Goal: Task Accomplishment & Management: Manage account settings

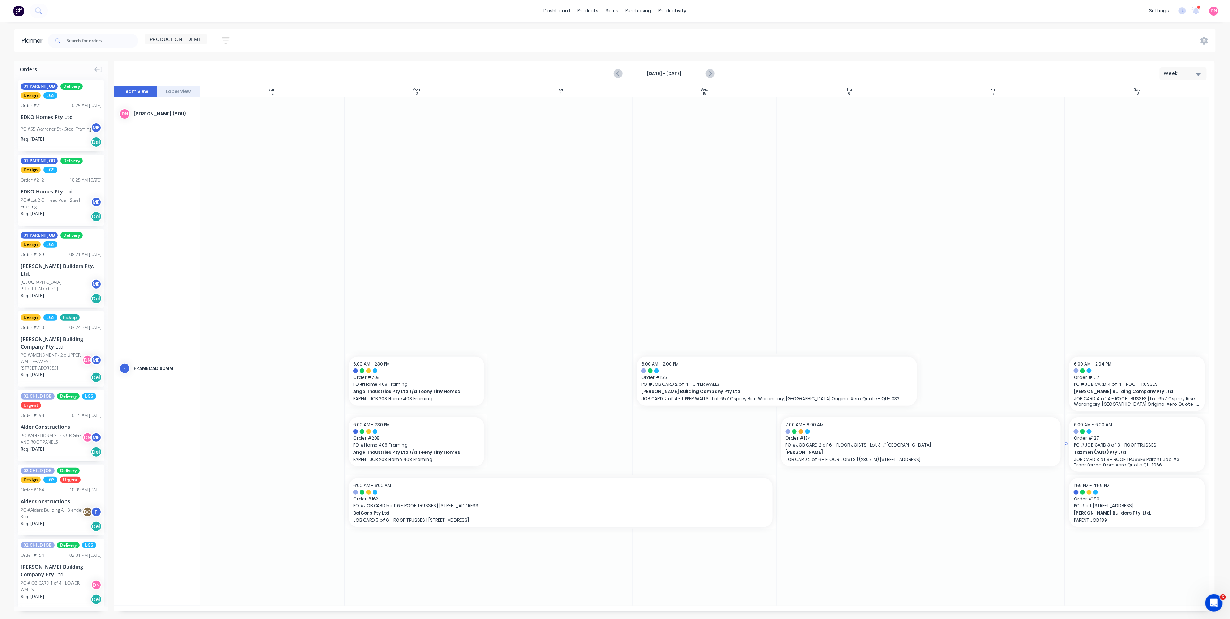
click at [1091, 450] on span "Tazmen (Aust) Pty Ltd" at bounding box center [1131, 452] width 114 height 7
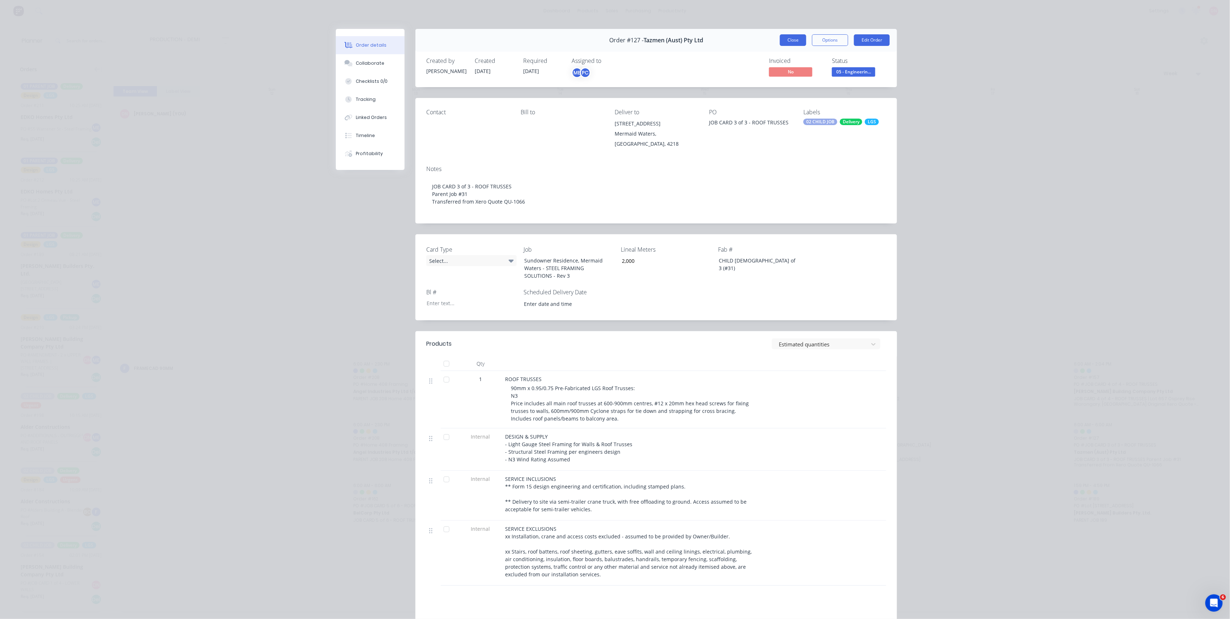
click at [780, 38] on button "Close" at bounding box center [793, 40] width 26 height 12
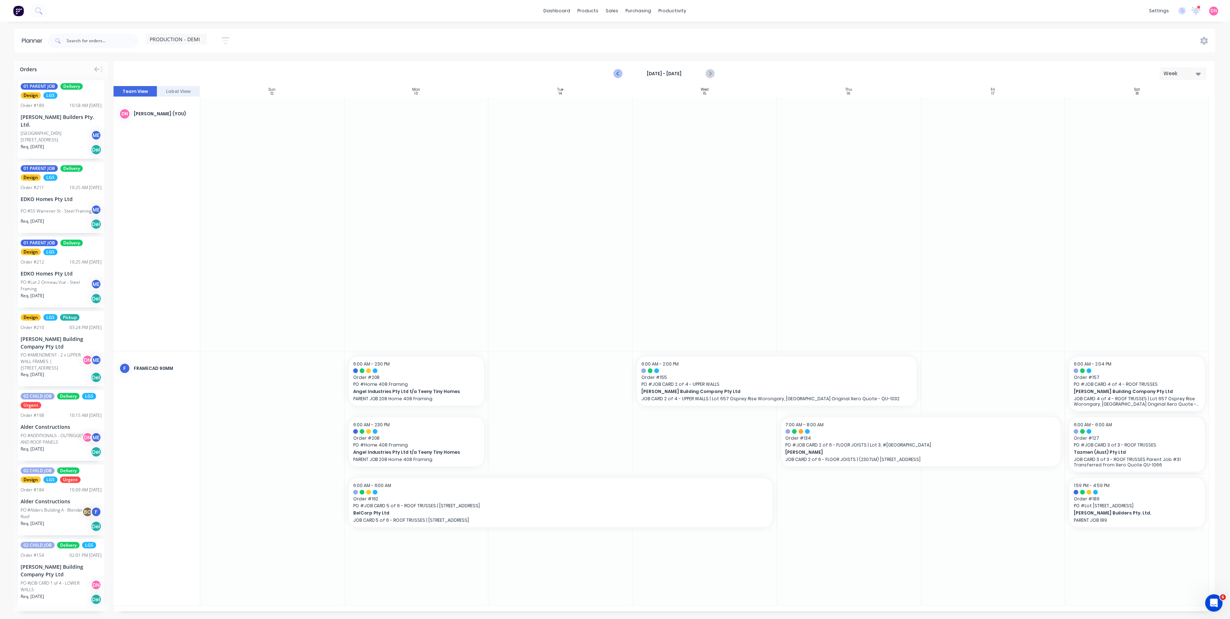
click at [619, 74] on icon "Previous page" at bounding box center [618, 73] width 9 height 9
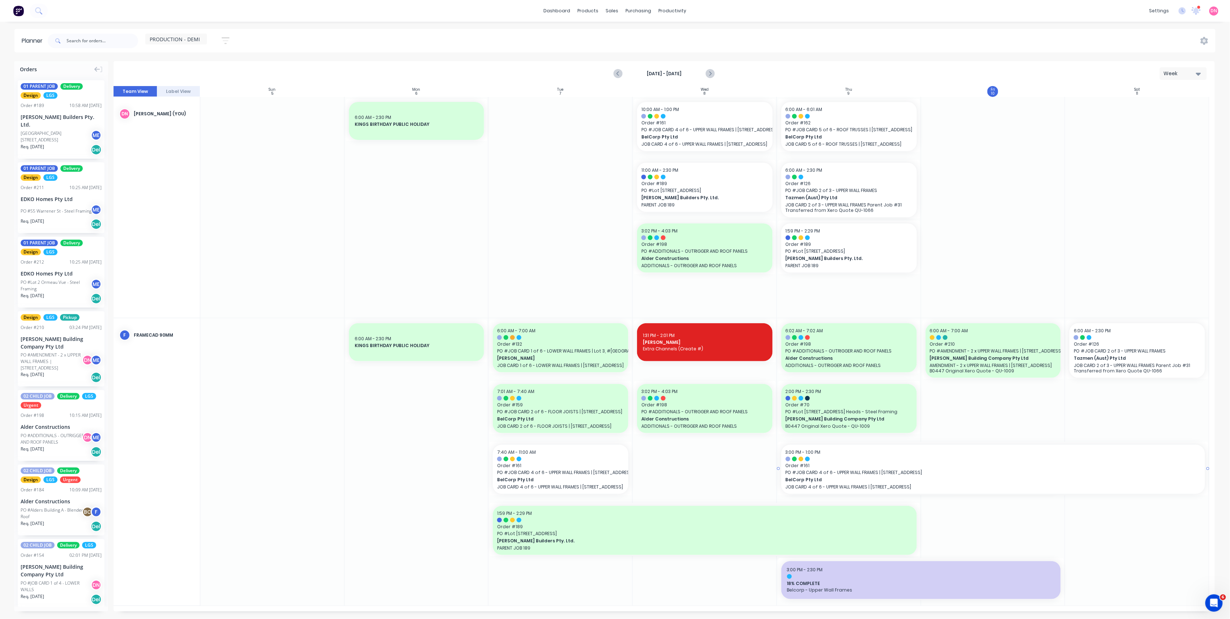
drag, startPoint x: 1065, startPoint y: 470, endPoint x: 1069, endPoint y: 469, distance: 4.4
drag, startPoint x: 1065, startPoint y: 576, endPoint x: 1136, endPoint y: 565, distance: 72.0
click at [713, 70] on icon "Next page" at bounding box center [709, 73] width 9 height 9
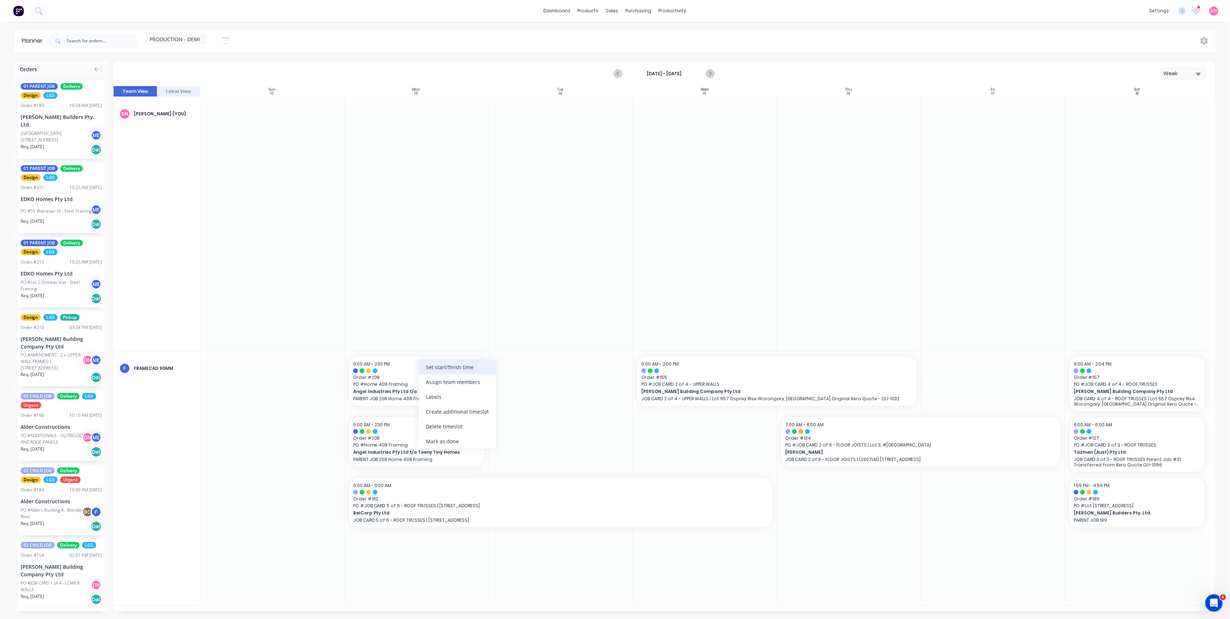
click at [474, 372] on div "Set start/finish time" at bounding box center [457, 367] width 77 height 15
click at [474, 418] on div "Sat Oct 11" at bounding box center [462, 417] width 23 height 9
click at [476, 485] on button "Save" at bounding box center [456, 482] width 61 height 13
click at [451, 442] on div "Set start/finish time" at bounding box center [478, 435] width 77 height 15
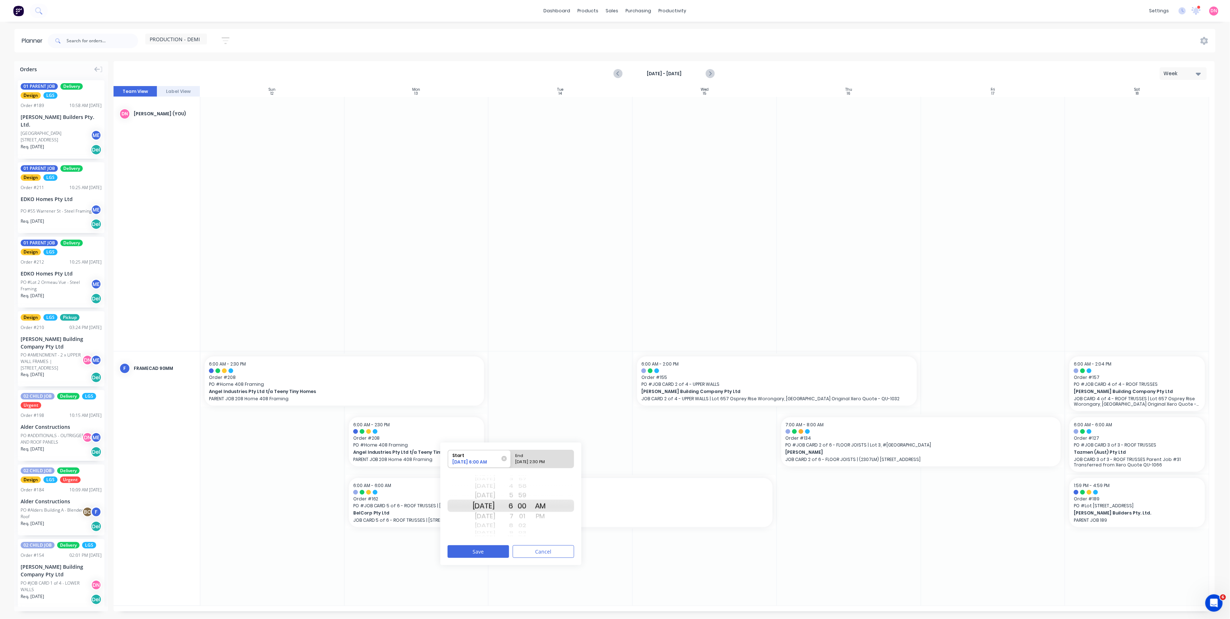
click at [495, 489] on div "Sat Oct 11" at bounding box center [484, 486] width 23 height 9
click at [513, 525] on div "8" at bounding box center [504, 525] width 18 height 9
click at [501, 552] on button "Save" at bounding box center [478, 551] width 61 height 13
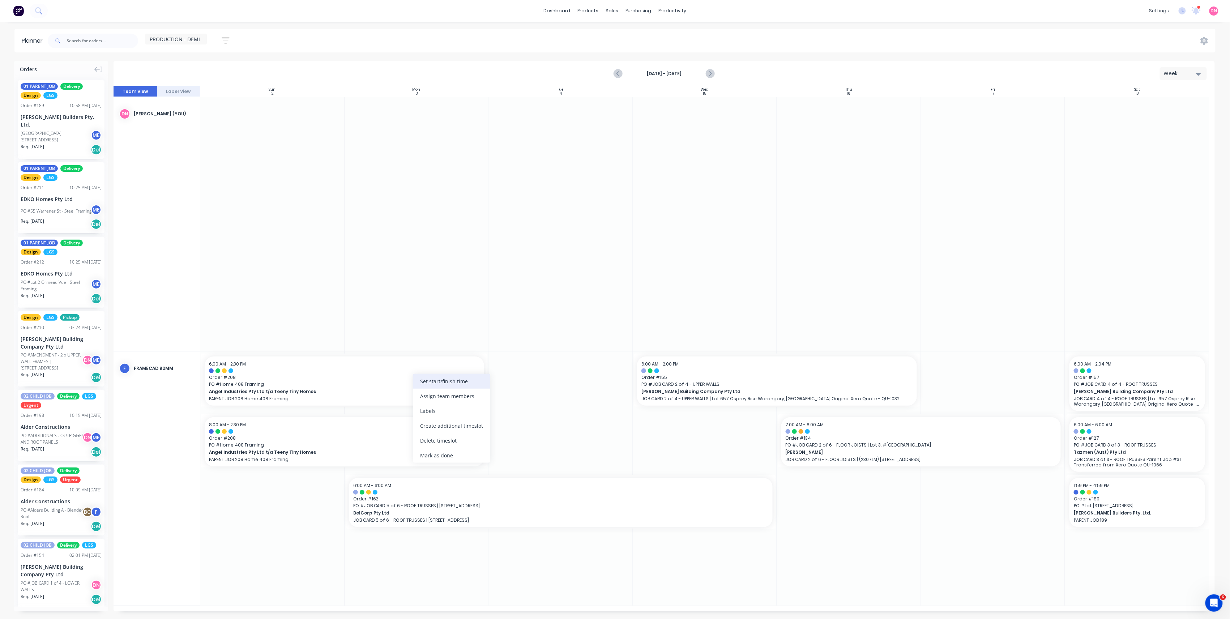
click at [422, 383] on div "Set start/finish time" at bounding box center [451, 381] width 77 height 15
click at [486, 461] on div "7" at bounding box center [477, 462] width 18 height 12
click at [486, 463] on div "8" at bounding box center [477, 462] width 18 height 12
click at [463, 491] on button "Save" at bounding box center [450, 497] width 61 height 13
click at [369, 419] on div "Set start/finish time" at bounding box center [380, 414] width 77 height 15
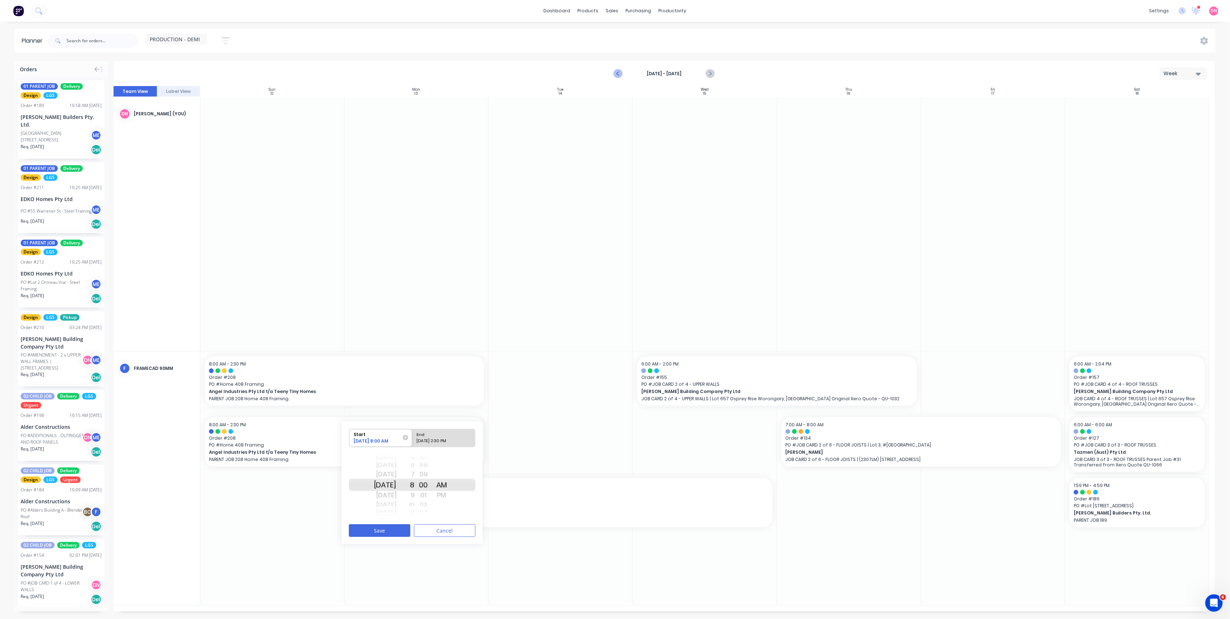
click at [620, 79] on button "Previous page" at bounding box center [618, 74] width 14 height 14
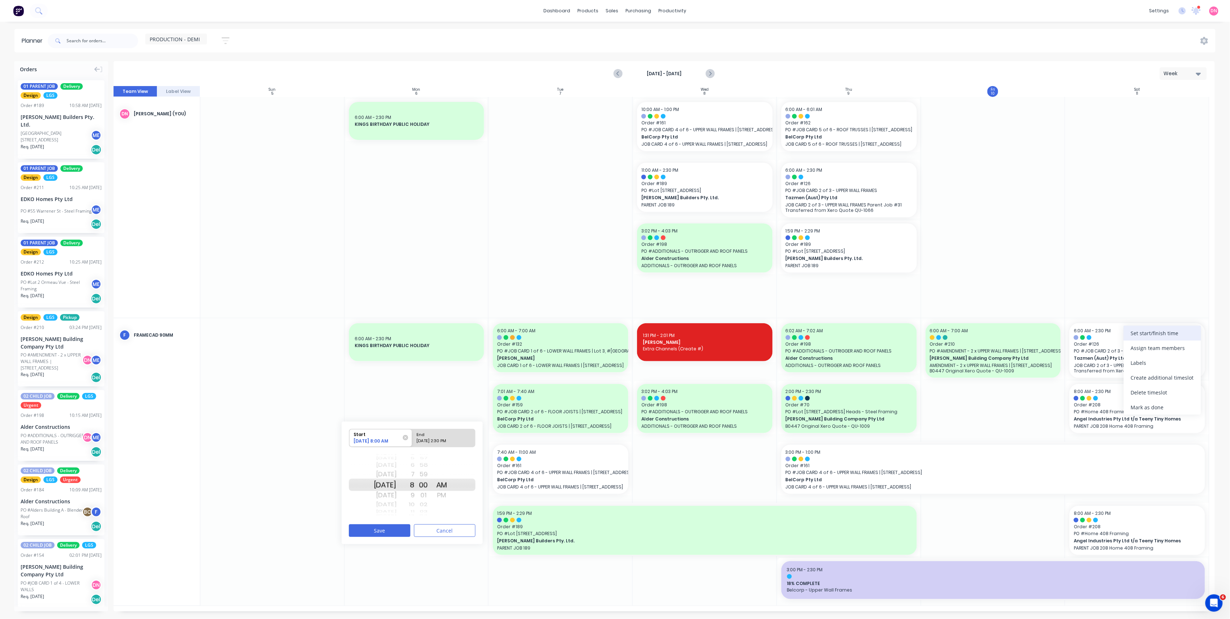
click at [1133, 337] on div "Set start/finish time" at bounding box center [1162, 333] width 77 height 15
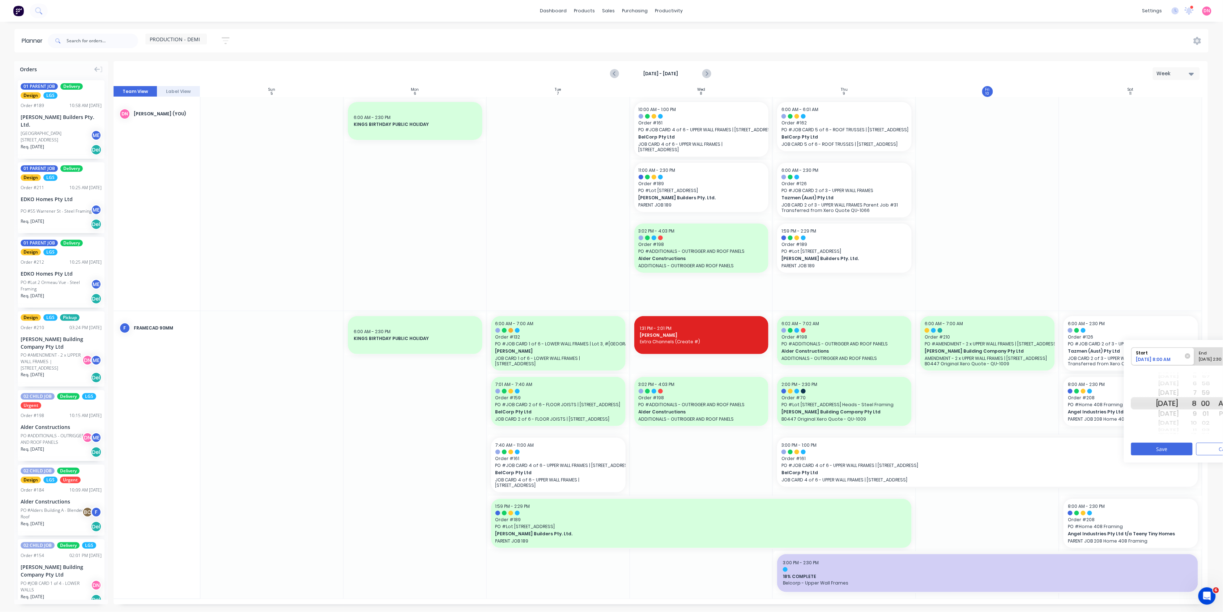
click at [1162, 429] on div "Tue Oct 14" at bounding box center [1167, 430] width 23 height 6
click at [1179, 391] on div "Mon Oct 13" at bounding box center [1167, 393] width 23 height 12
click at [1213, 357] on div "Please select" at bounding box center [1225, 360] width 59 height 9
click at [1195, 357] on input "End Please select" at bounding box center [1194, 356] width 0 height 18
radio input "true"
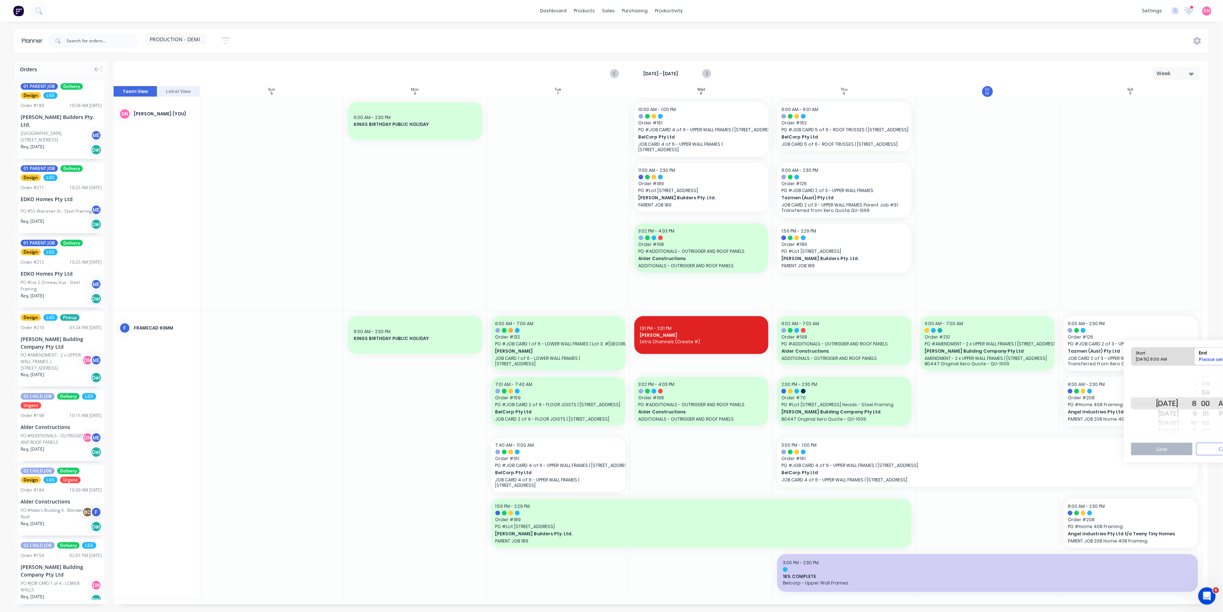
click at [1197, 415] on div "9" at bounding box center [1188, 414] width 18 height 12
click at [1197, 421] on div "11" at bounding box center [1188, 422] width 18 height 9
click at [1185, 451] on button "Save" at bounding box center [1161, 449] width 61 height 13
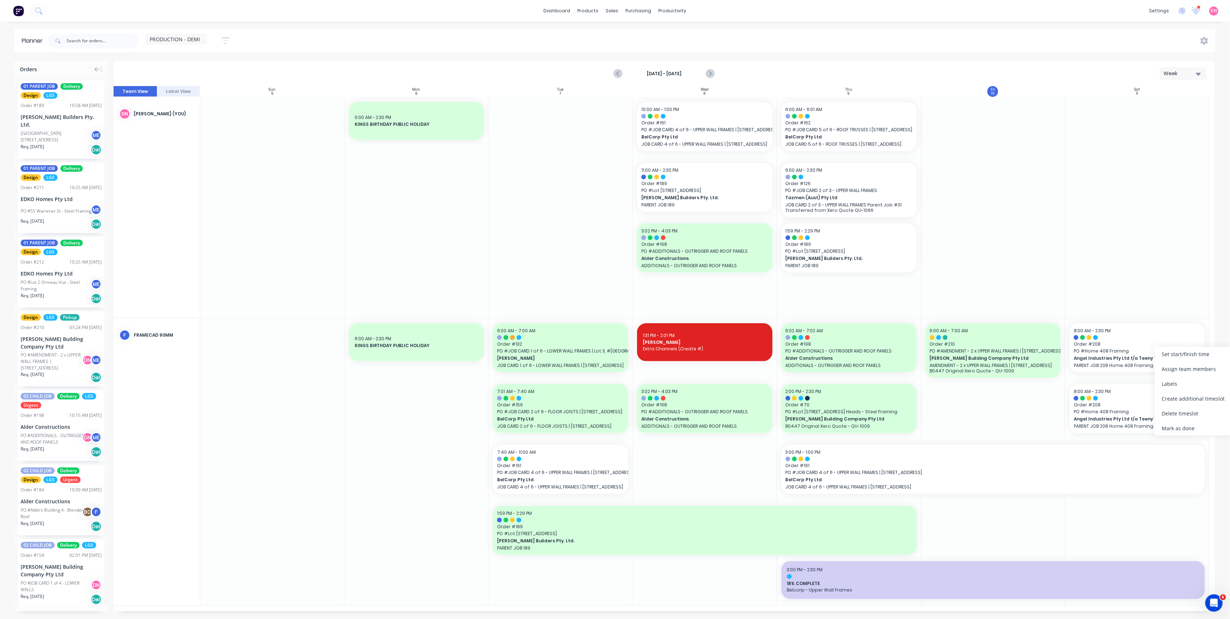
click at [1174, 361] on div "Set start/finish time" at bounding box center [1193, 354] width 77 height 15
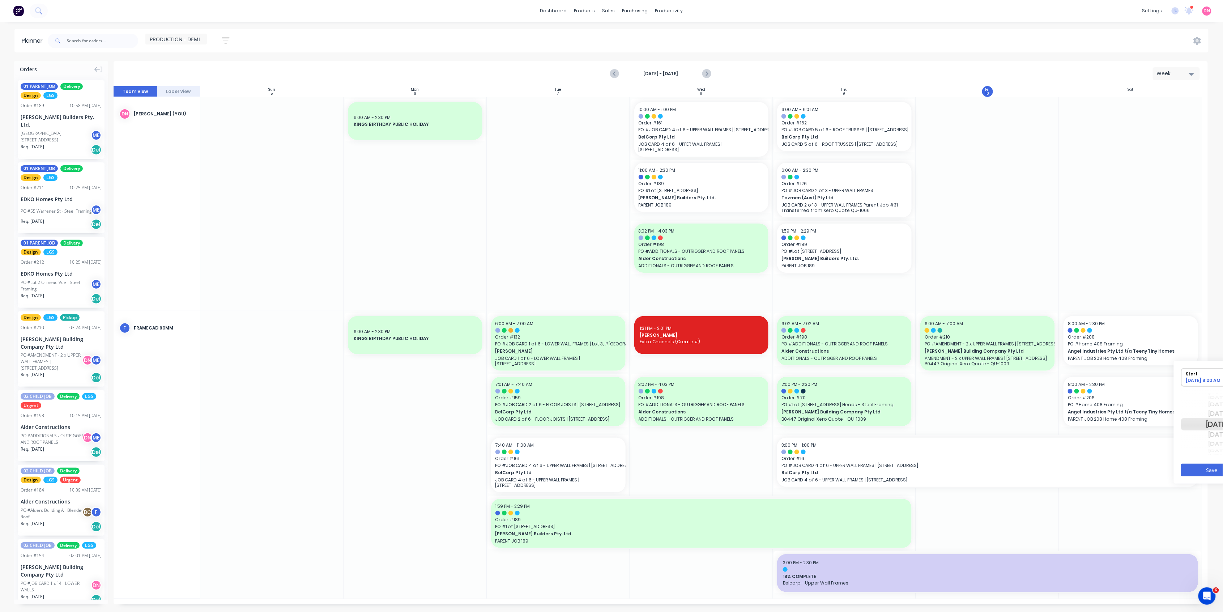
scroll to position [0, 91]
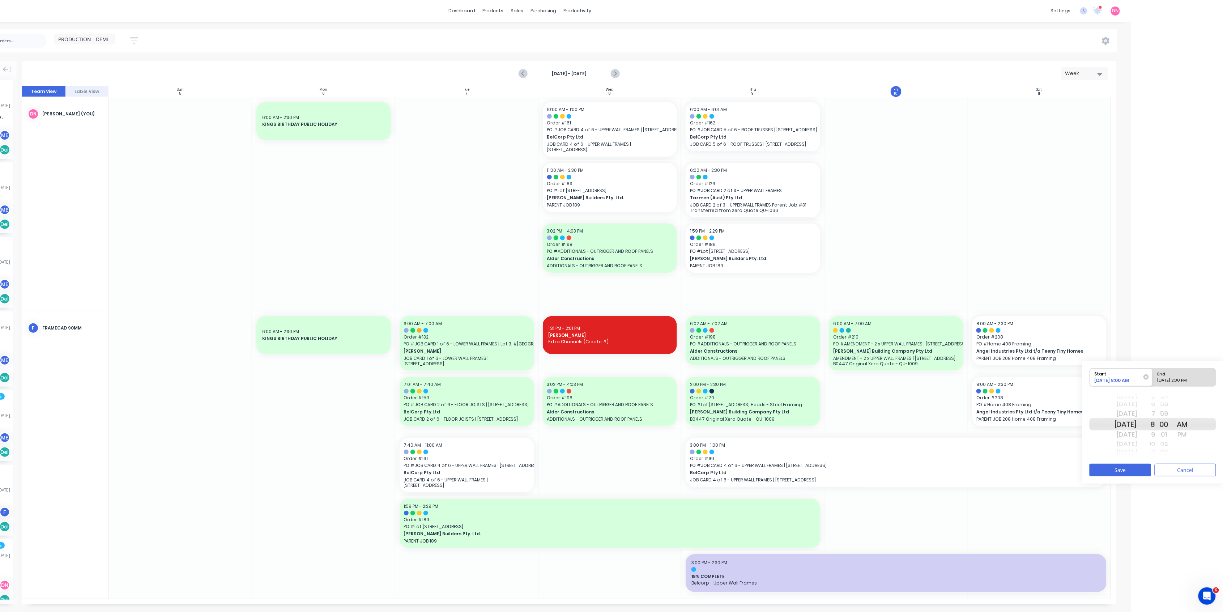
click at [1177, 383] on div "10/13/2025 2:30 PM" at bounding box center [1181, 381] width 52 height 9
click at [1153, 383] on input "End 10/13/2025 2:30 PM" at bounding box center [1153, 377] width 0 height 18
radio input "true"
click at [1137, 409] on div "Sat Oct 11" at bounding box center [1125, 404] width 23 height 9
click at [1130, 472] on button "Save" at bounding box center [1119, 469] width 61 height 13
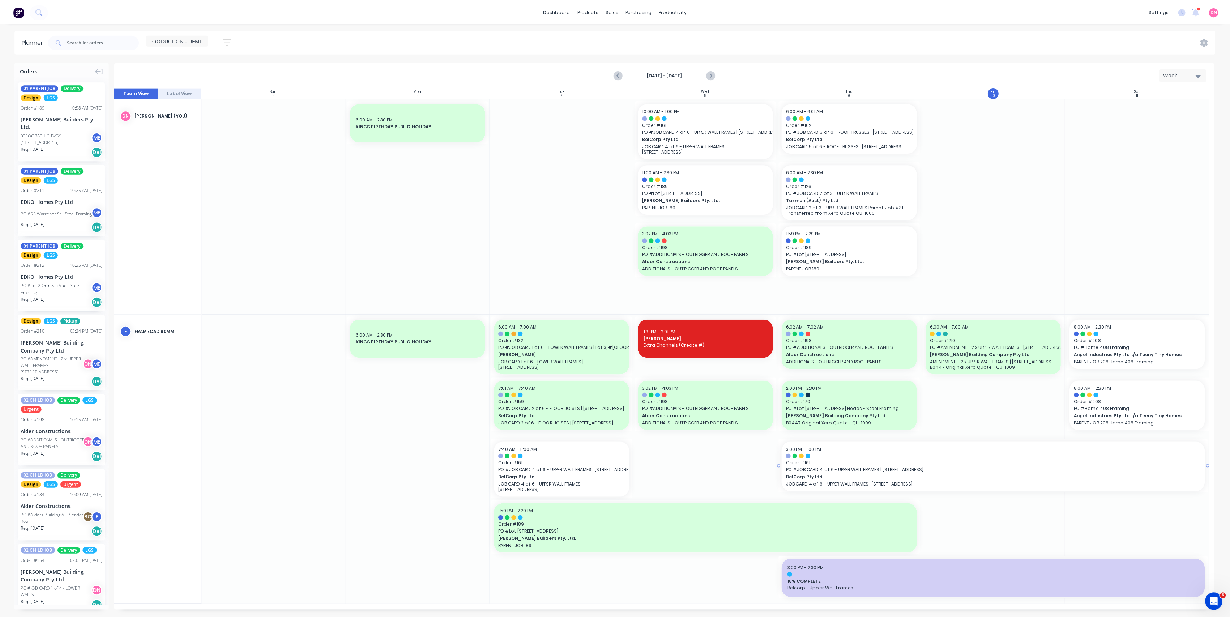
scroll to position [0, 0]
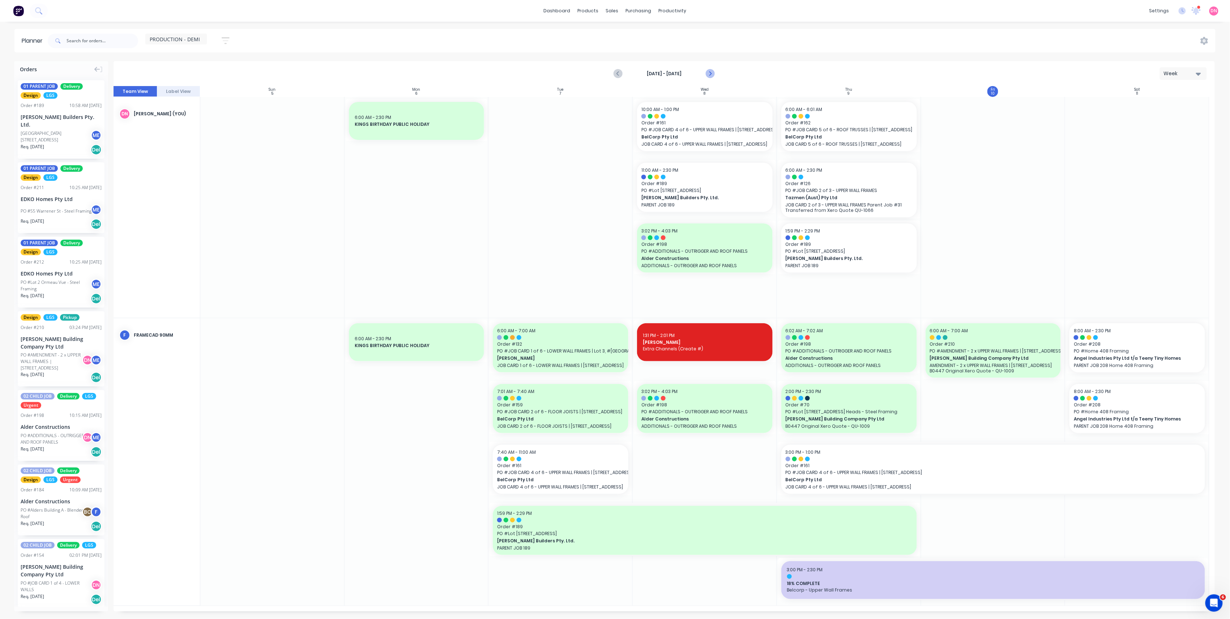
click at [710, 69] on icon "Next page" at bounding box center [709, 73] width 9 height 9
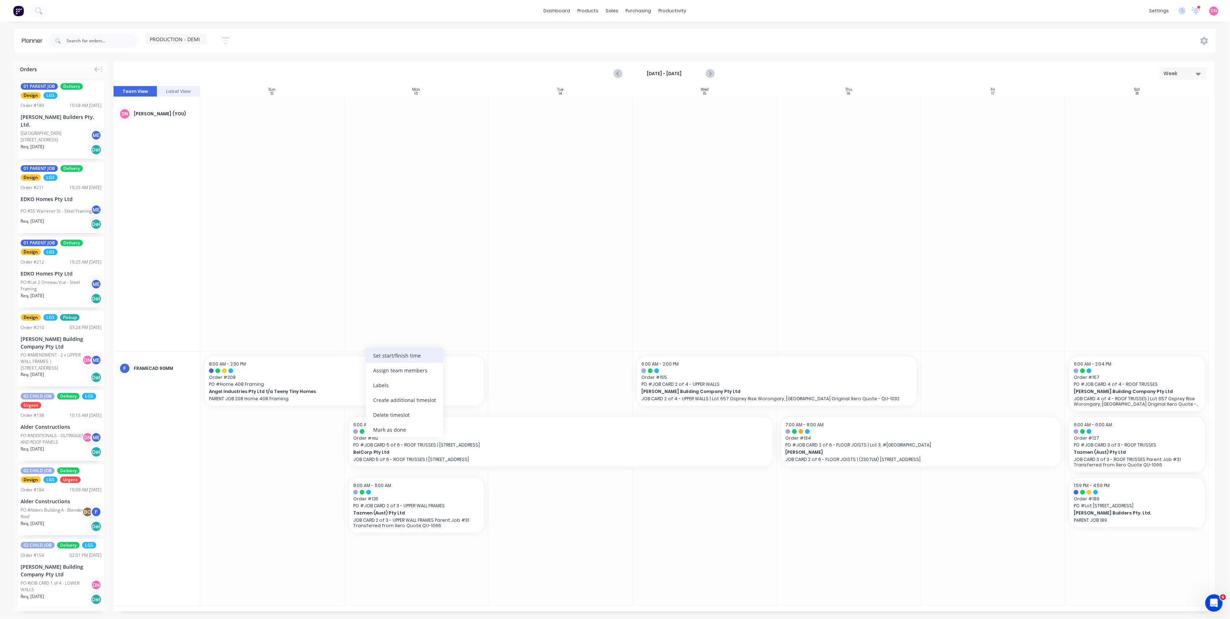
click at [375, 362] on div "Set start/finish time" at bounding box center [404, 355] width 77 height 15
click at [454, 377] on div "End" at bounding box center [465, 374] width 52 height 9
click at [437, 377] on input "End 10/13/2025 2:30 PM" at bounding box center [436, 379] width 0 height 18
radio input "true"
click at [414, 407] on div "Sat Oct 11" at bounding box center [409, 405] width 23 height 9
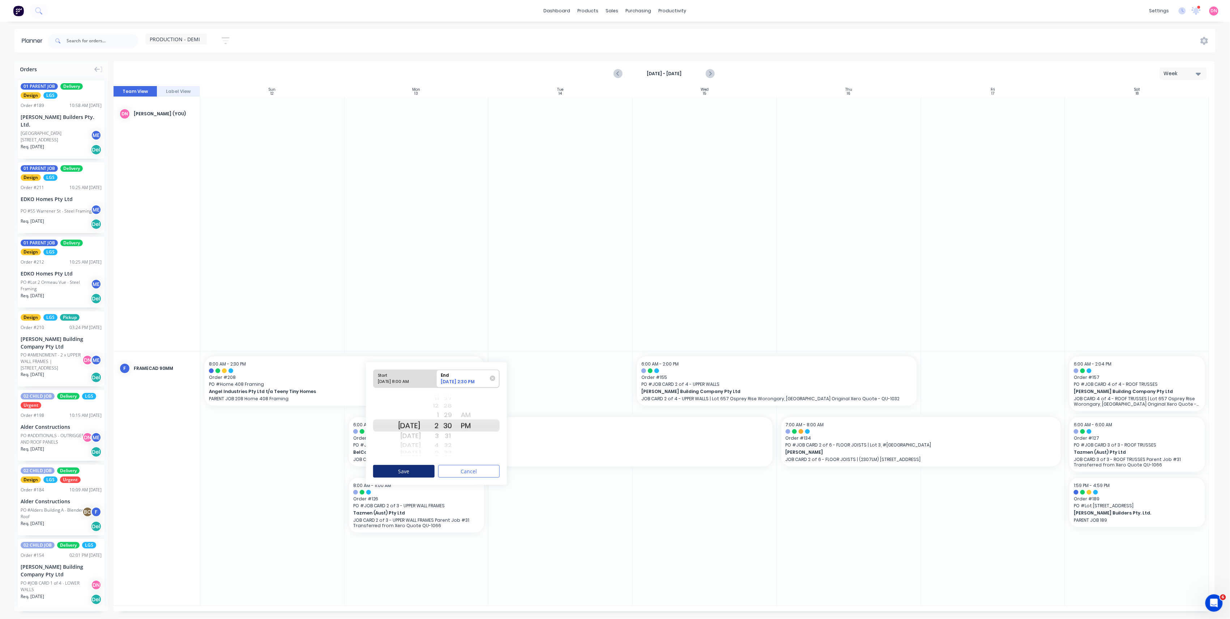
click at [417, 469] on button "Save" at bounding box center [403, 471] width 61 height 13
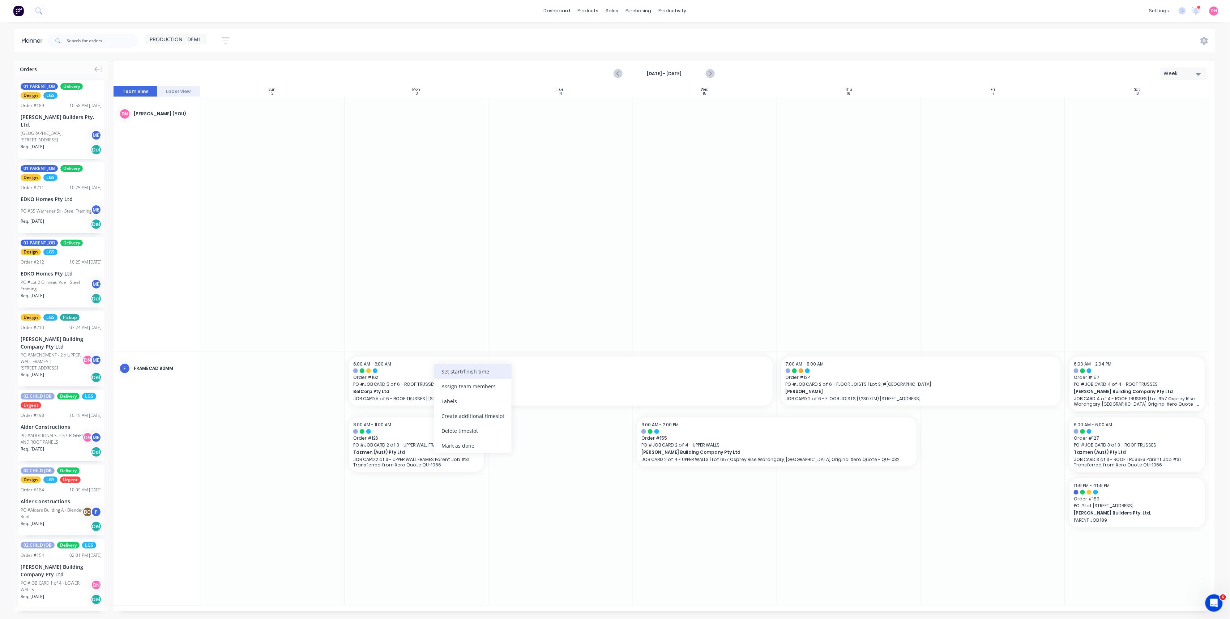
click at [459, 378] on div "Set start/finish time" at bounding box center [472, 371] width 77 height 15
click at [507, 452] on div "7" at bounding box center [498, 452] width 18 height 12
click at [516, 463] on div "20 21 22 23 24 25 26 27 28 29 30 31 32 33 34 35 36 37 38 39 40 41 42 43 44 45 4…" at bounding box center [516, 441] width 18 height 69
click at [507, 461] on div "9" at bounding box center [498, 461] width 18 height 9
click at [491, 492] on button "Save" at bounding box center [471, 487] width 61 height 13
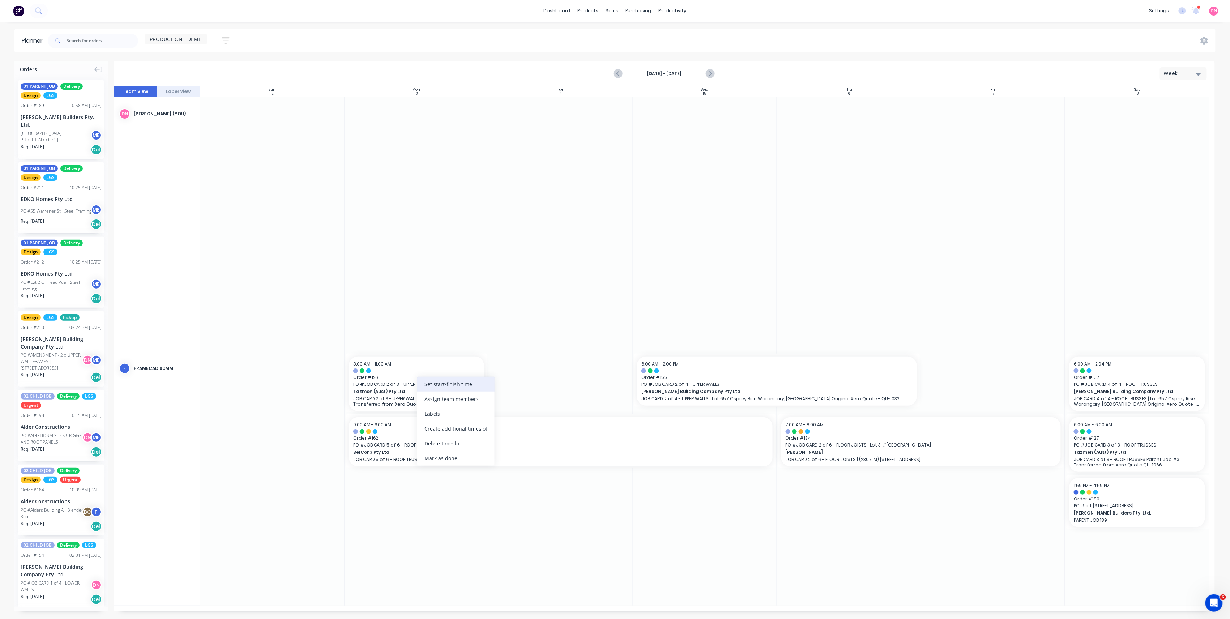
click at [422, 388] on div "Set start/finish time" at bounding box center [455, 384] width 77 height 15
click at [508, 472] on div "00" at bounding box center [499, 473] width 18 height 9
click at [479, 499] on button "Save" at bounding box center [454, 499] width 61 height 13
click at [619, 76] on icon "Previous page" at bounding box center [618, 73] width 9 height 9
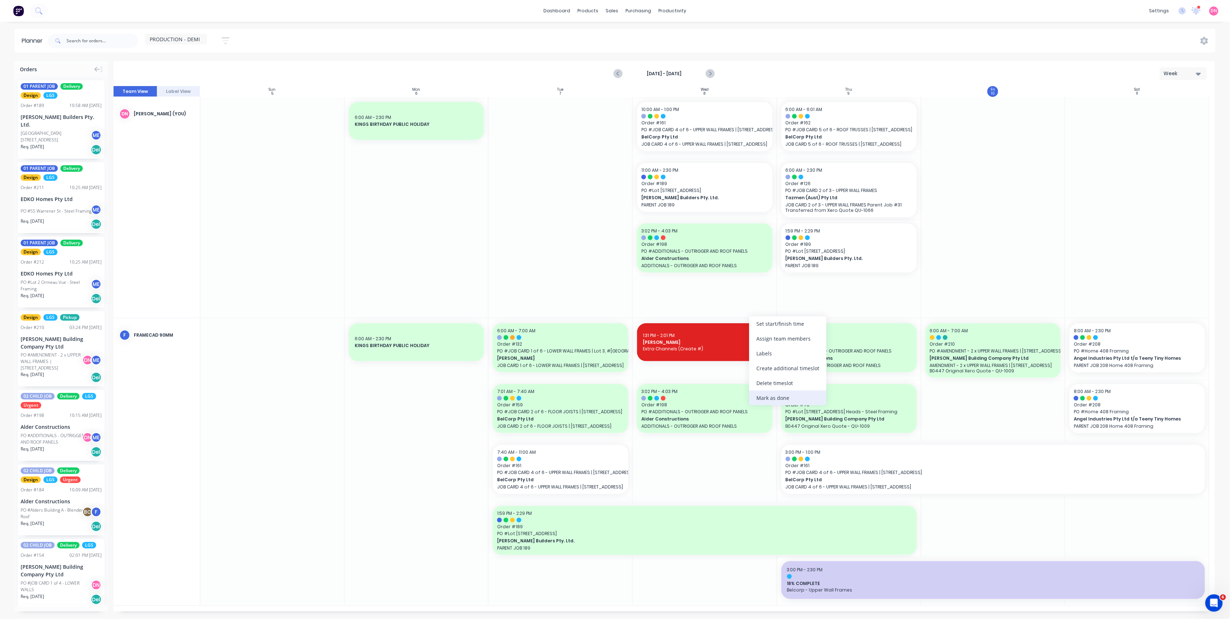
click at [762, 398] on div "Mark as done" at bounding box center [787, 397] width 77 height 15
